Goal: Information Seeking & Learning: Learn about a topic

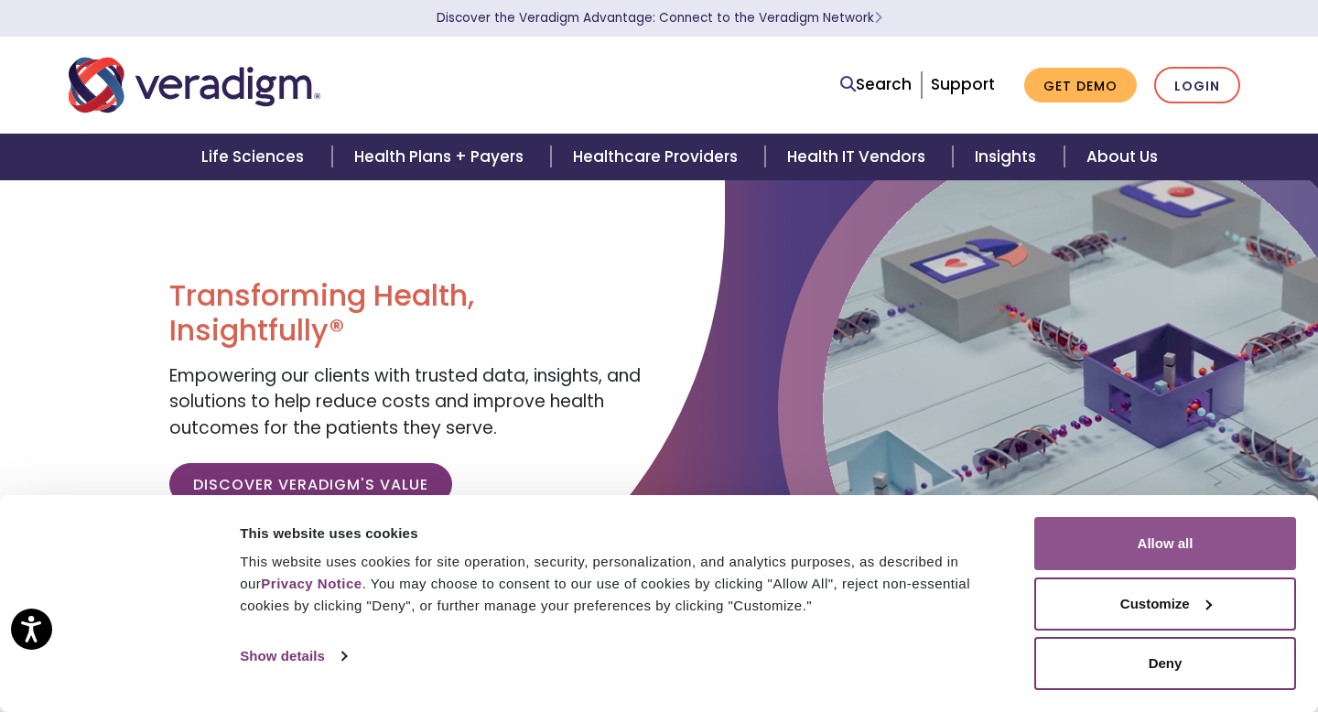
click at [1084, 544] on button "Allow all" at bounding box center [1165, 543] width 262 height 53
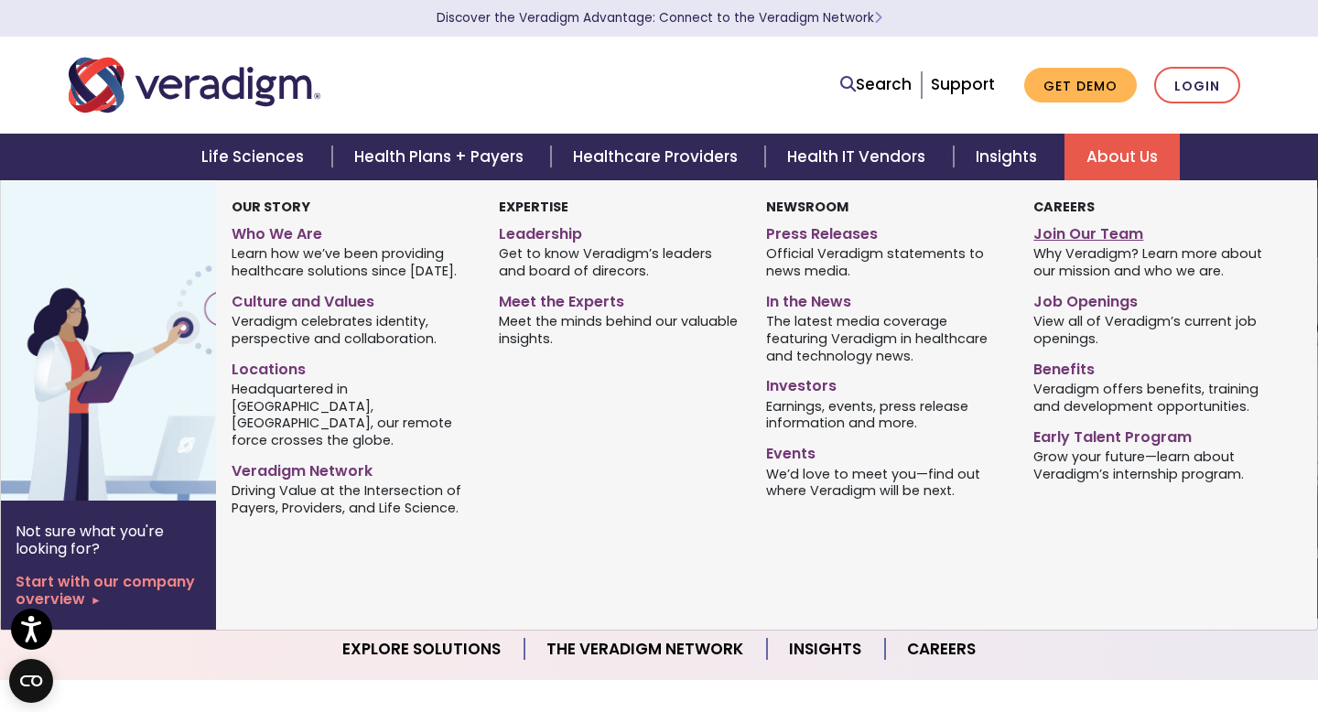
click at [1114, 240] on link "Join Our Team" at bounding box center [1153, 231] width 240 height 27
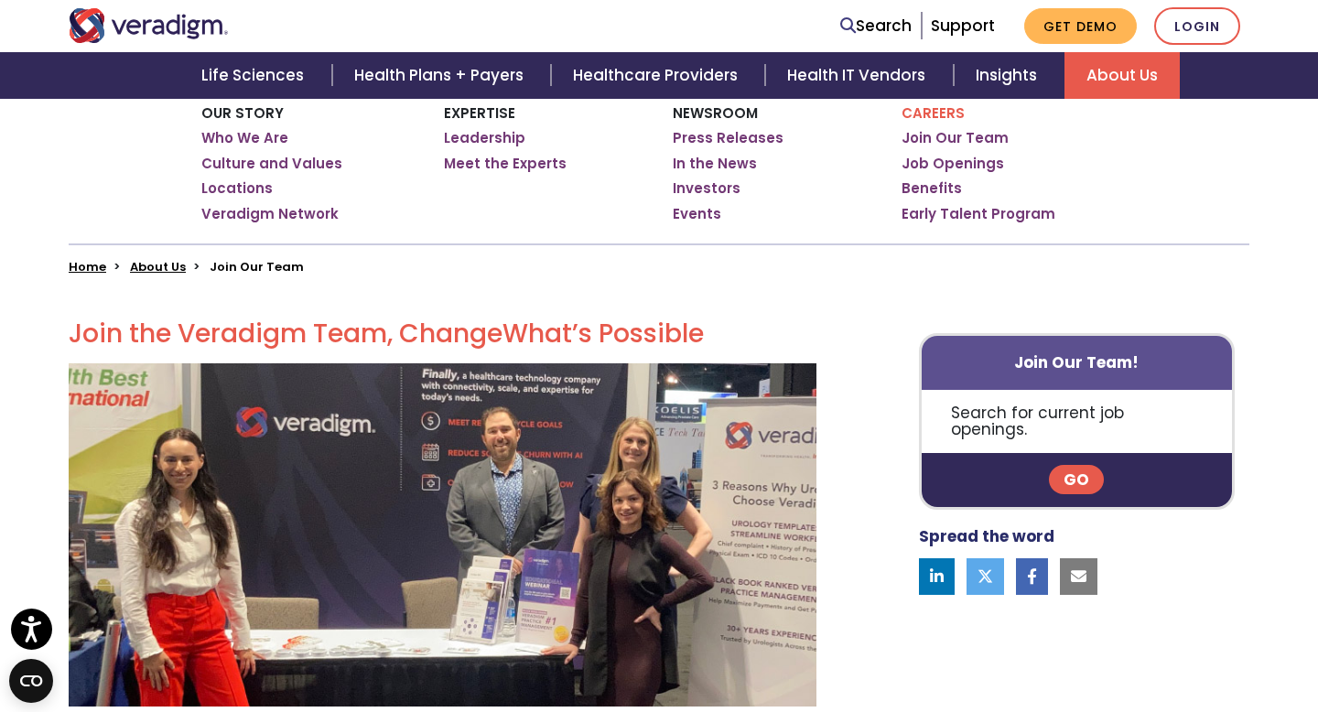
scroll to position [307, 0]
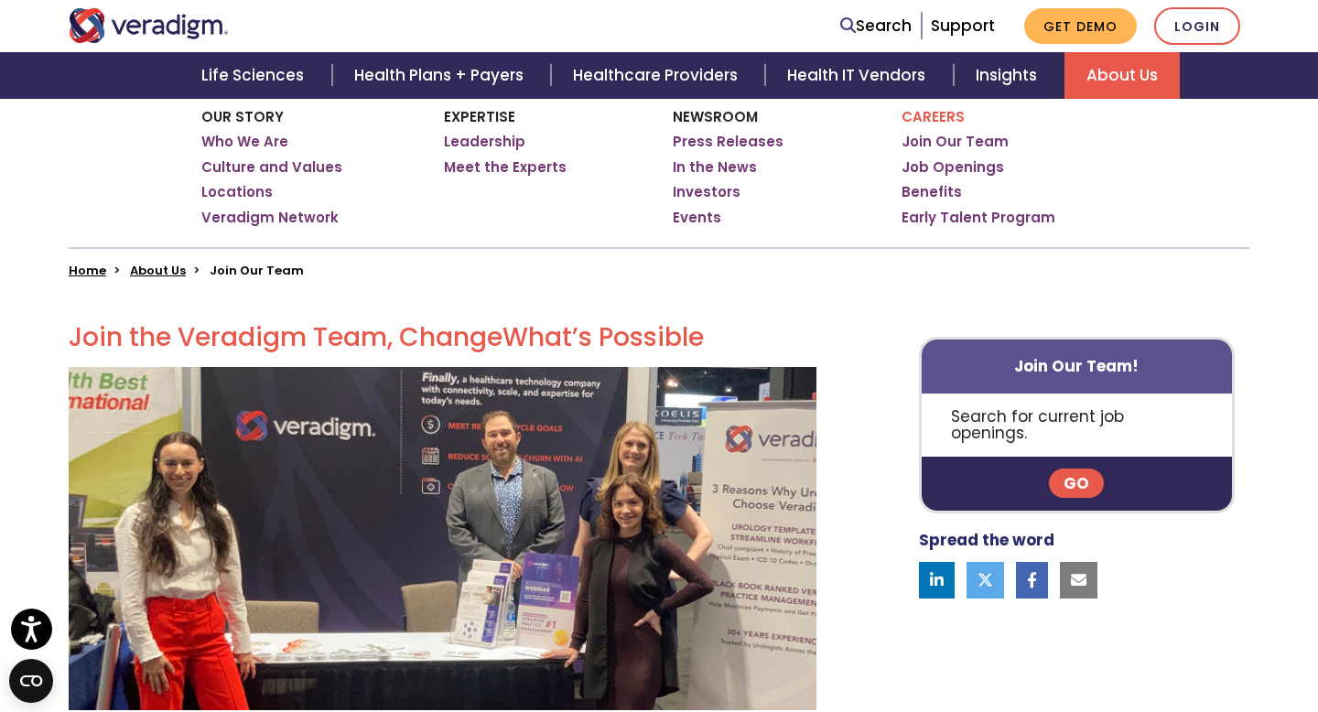
click at [1070, 473] on link "Go" at bounding box center [1076, 482] width 55 height 29
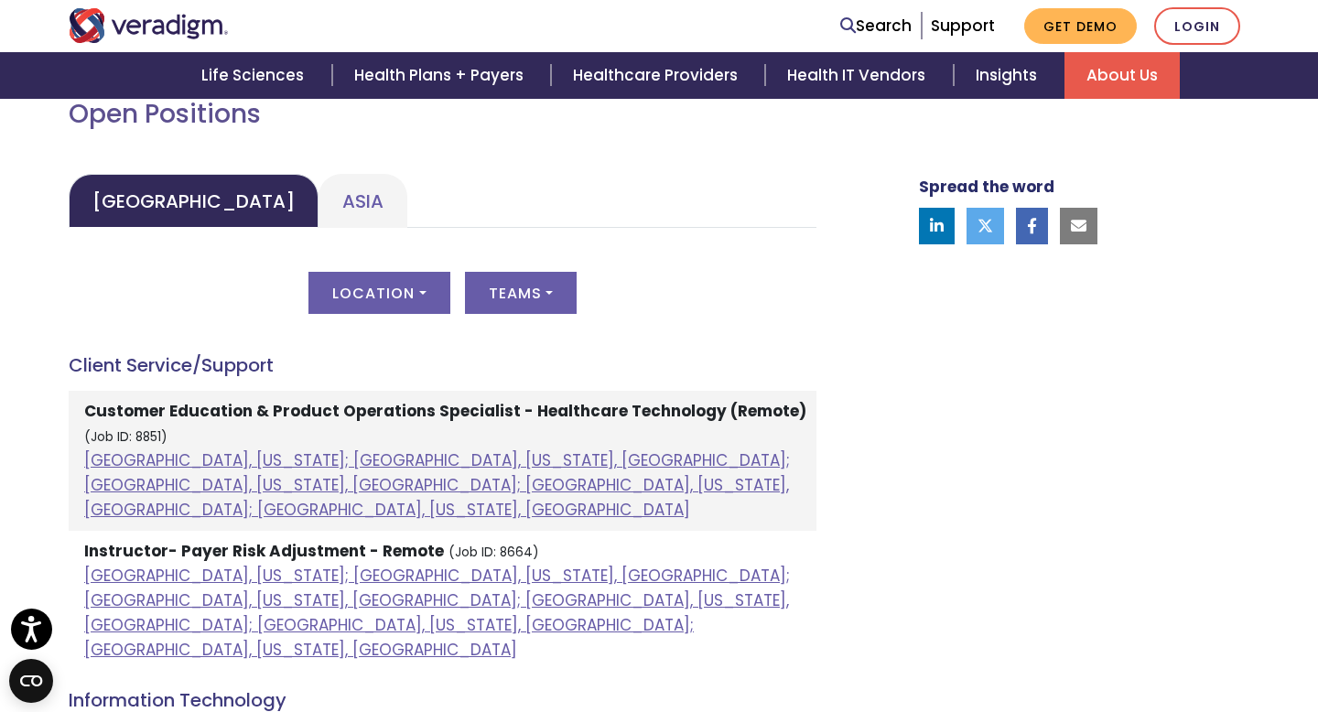
scroll to position [845, 0]
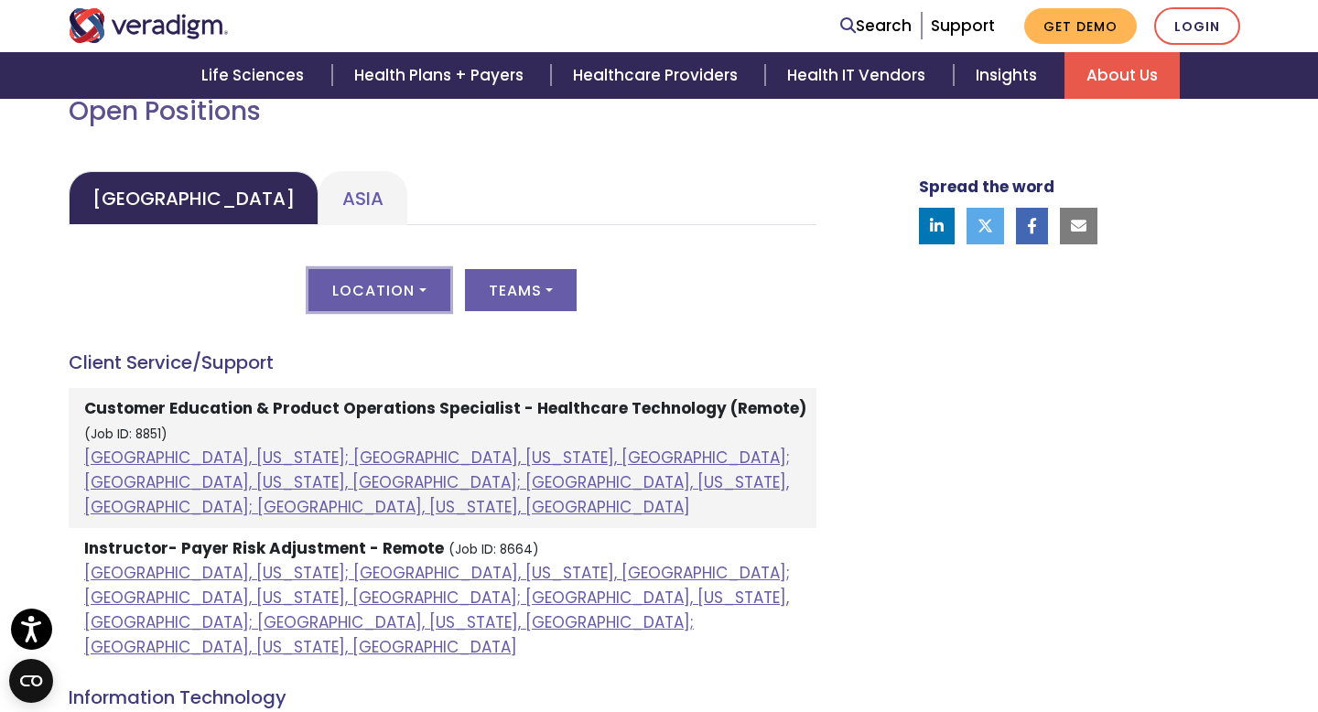
click at [393, 302] on button "Location" at bounding box center [378, 290] width 141 height 42
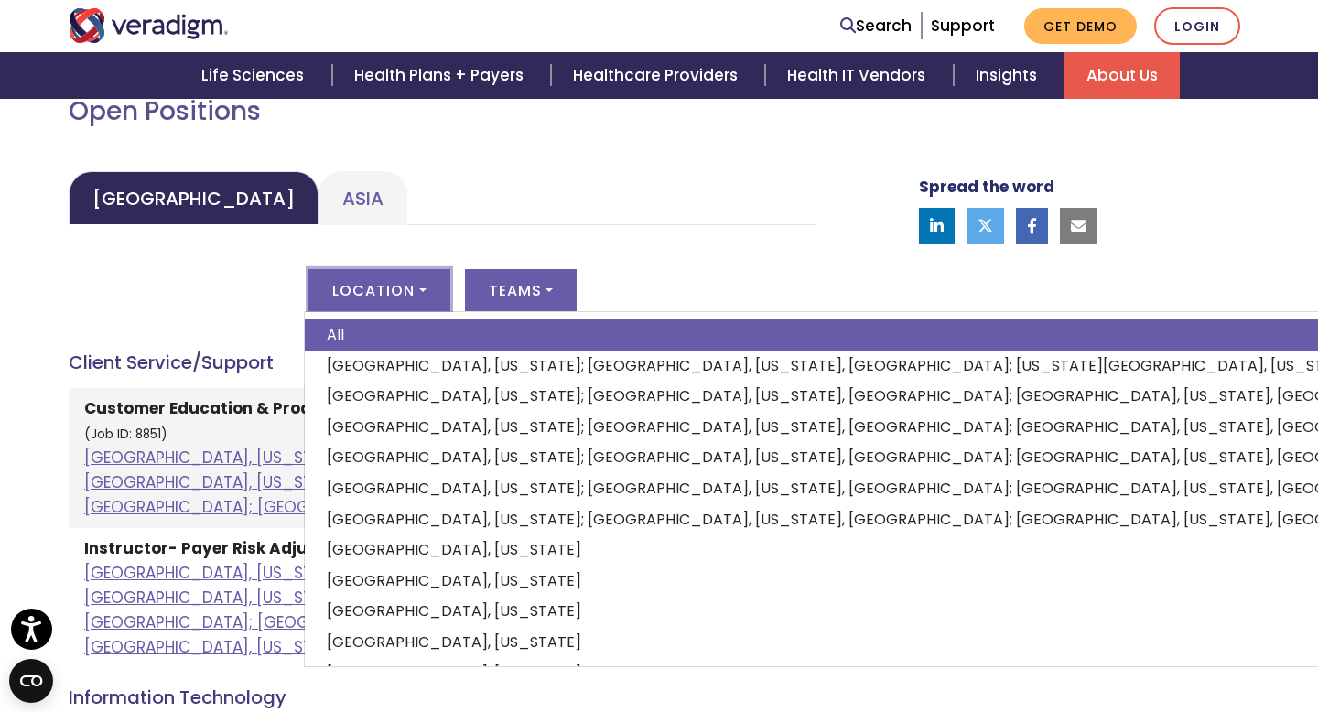
click at [393, 302] on button "Location" at bounding box center [378, 290] width 141 height 42
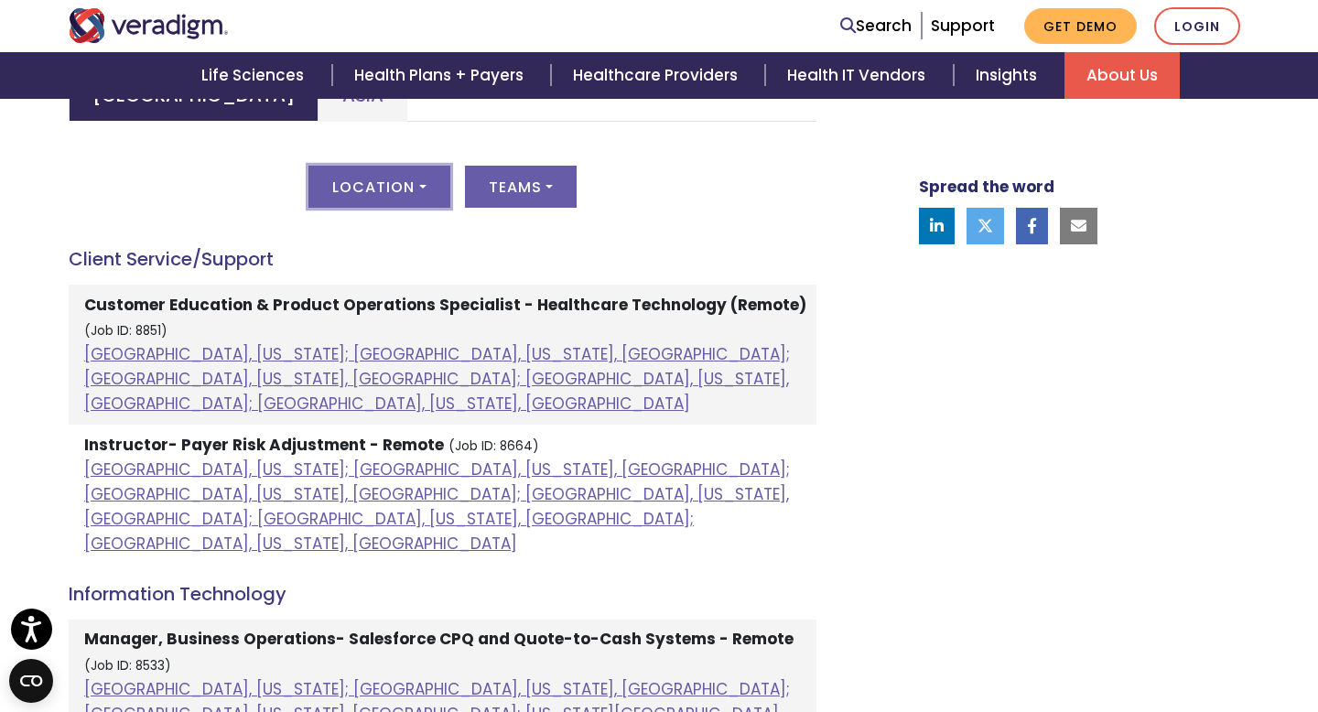
scroll to position [974, 0]
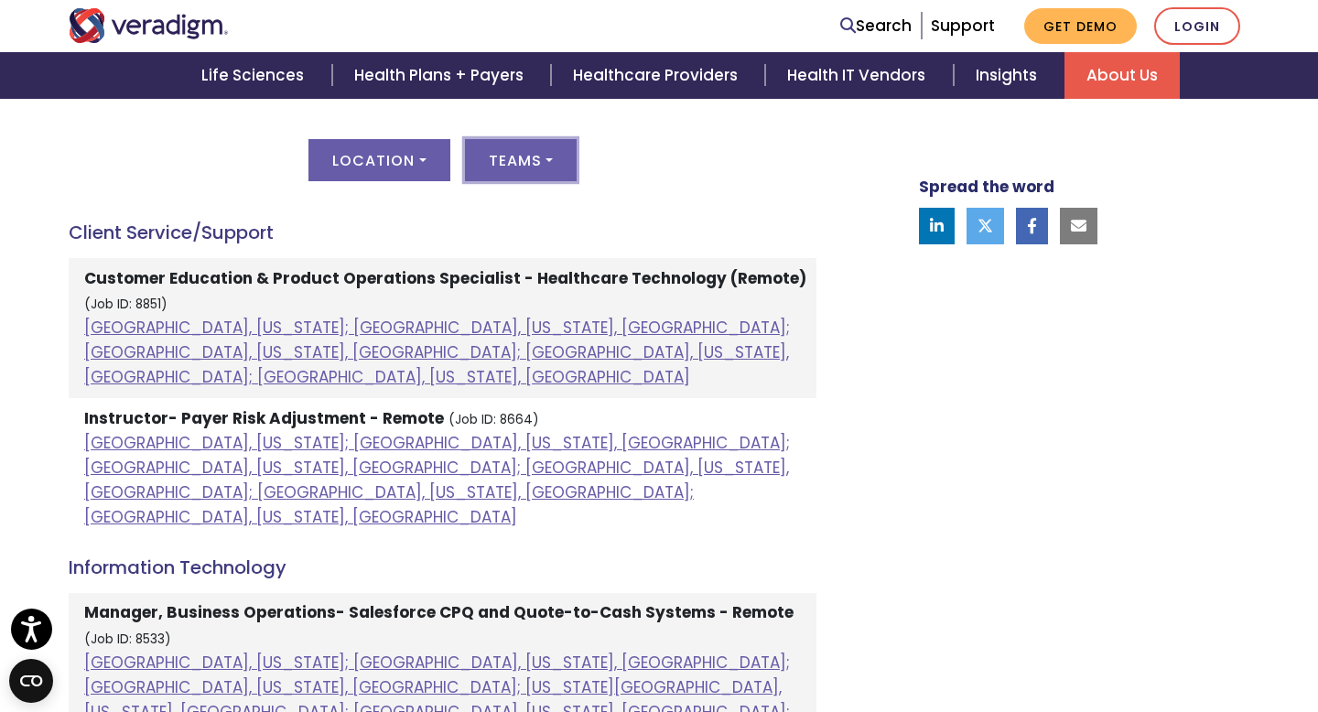
click at [534, 171] on button "Teams" at bounding box center [521, 160] width 112 height 42
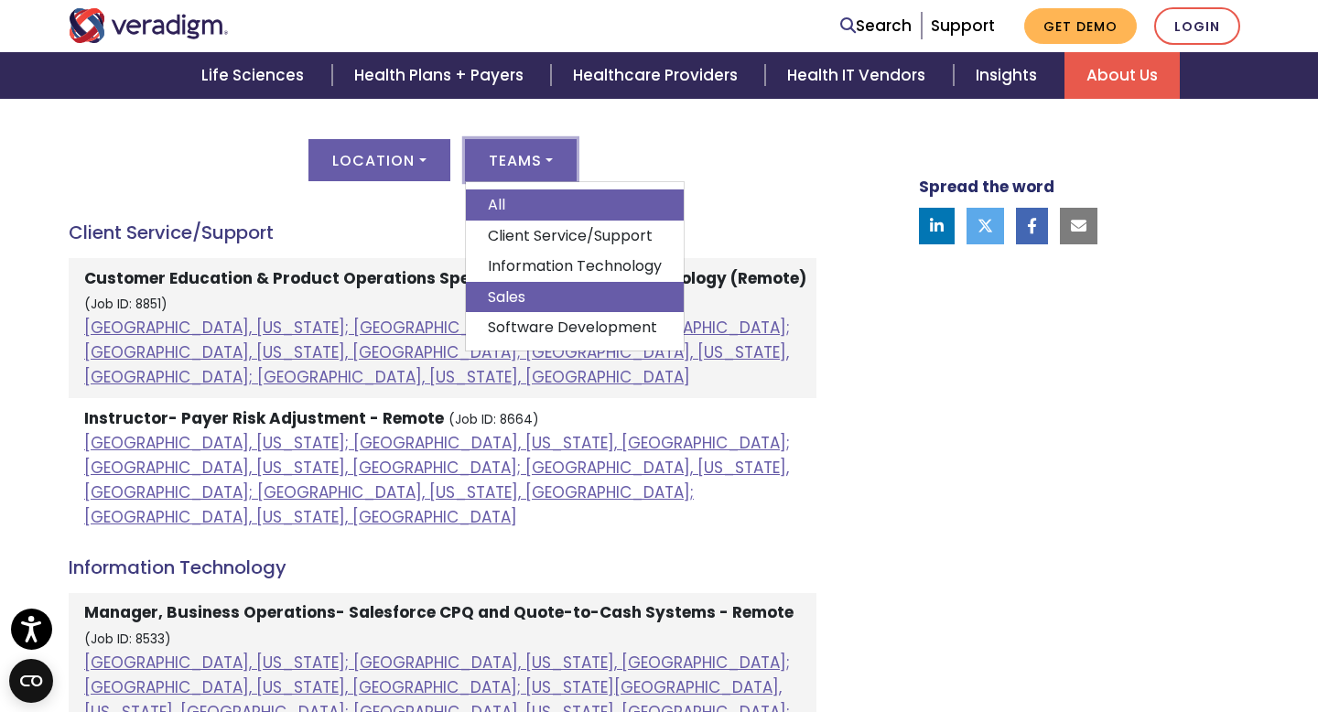
click at [526, 289] on link "Sales" at bounding box center [575, 297] width 218 height 31
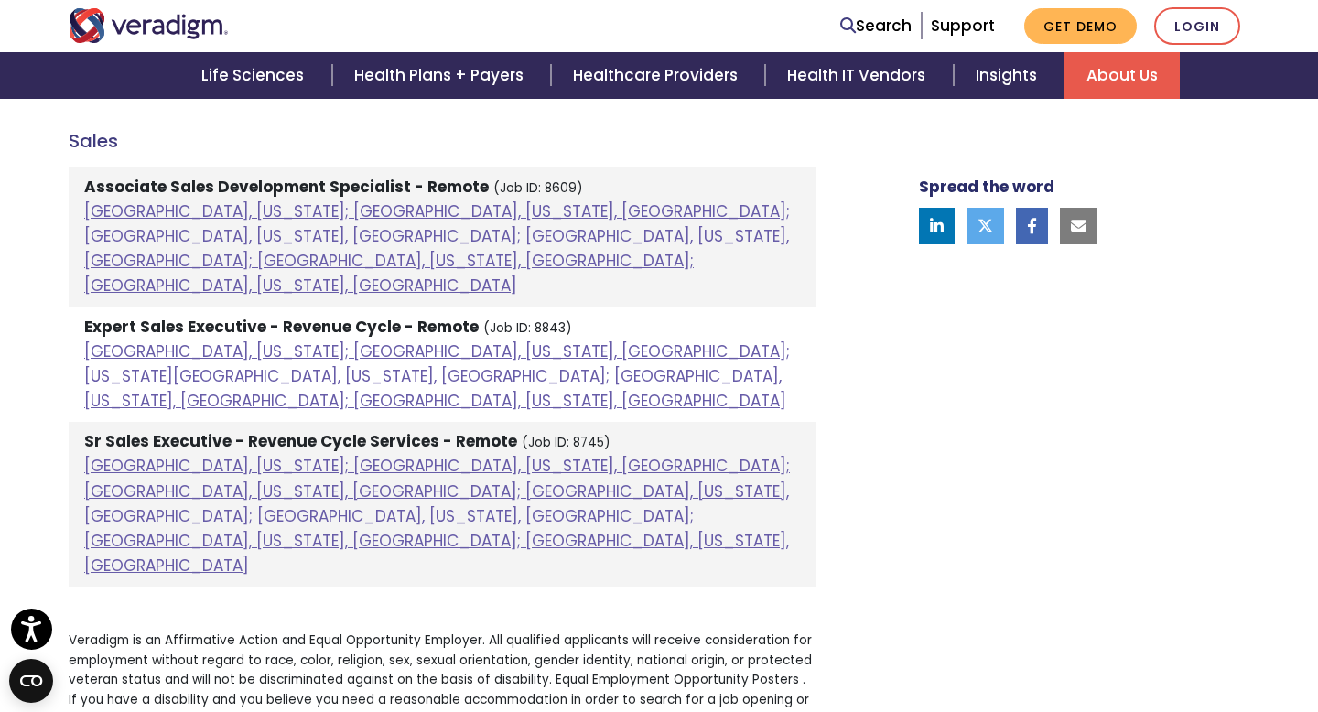
scroll to position [1070, 0]
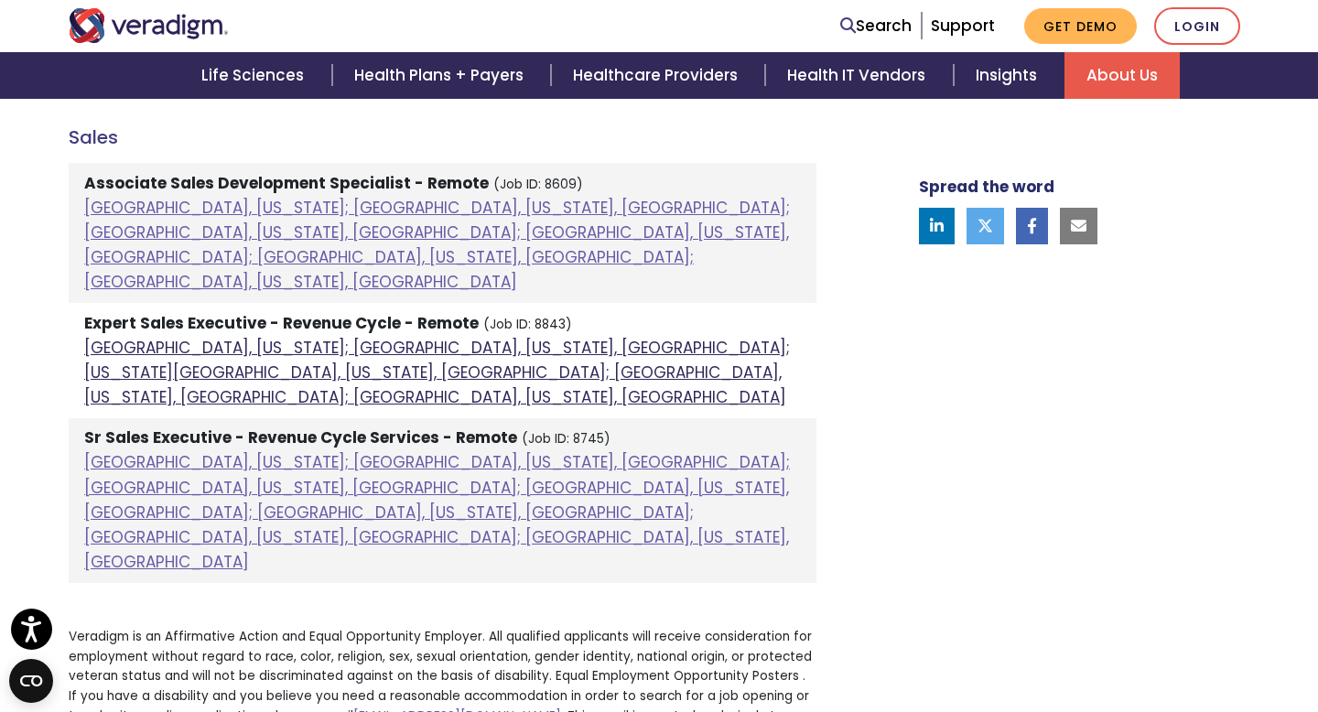
click at [297, 337] on link "Albuquerque, New Mexico; Dallas, Texas, United States; Kansas City, Missouri, U…" at bounding box center [436, 372] width 705 height 71
